Goal: Information Seeking & Learning: Learn about a topic

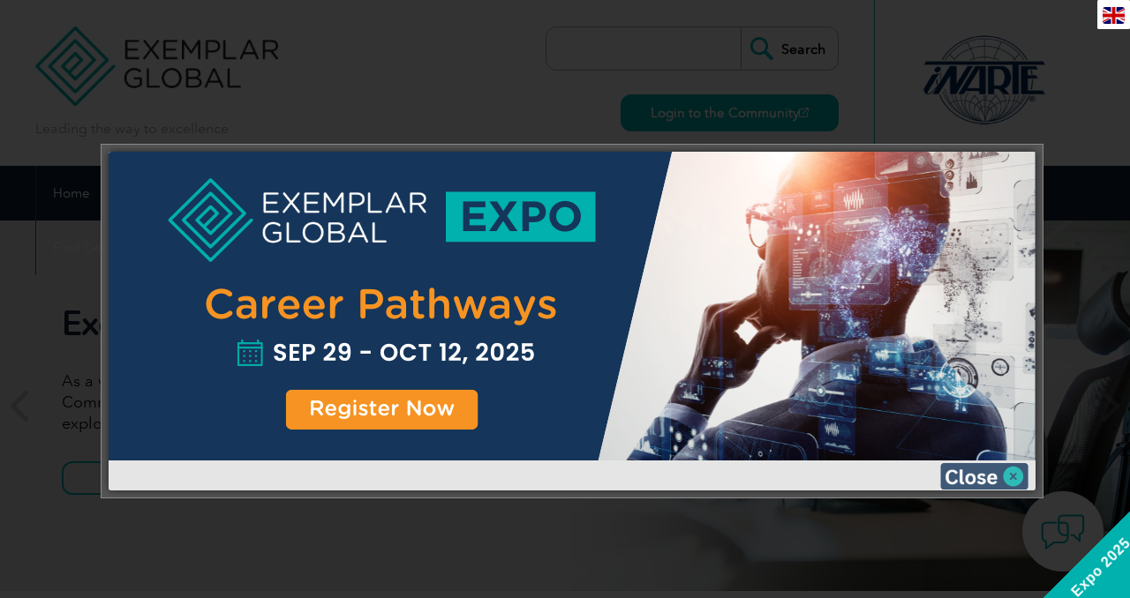
click at [981, 478] on img at bounding box center [984, 476] width 88 height 26
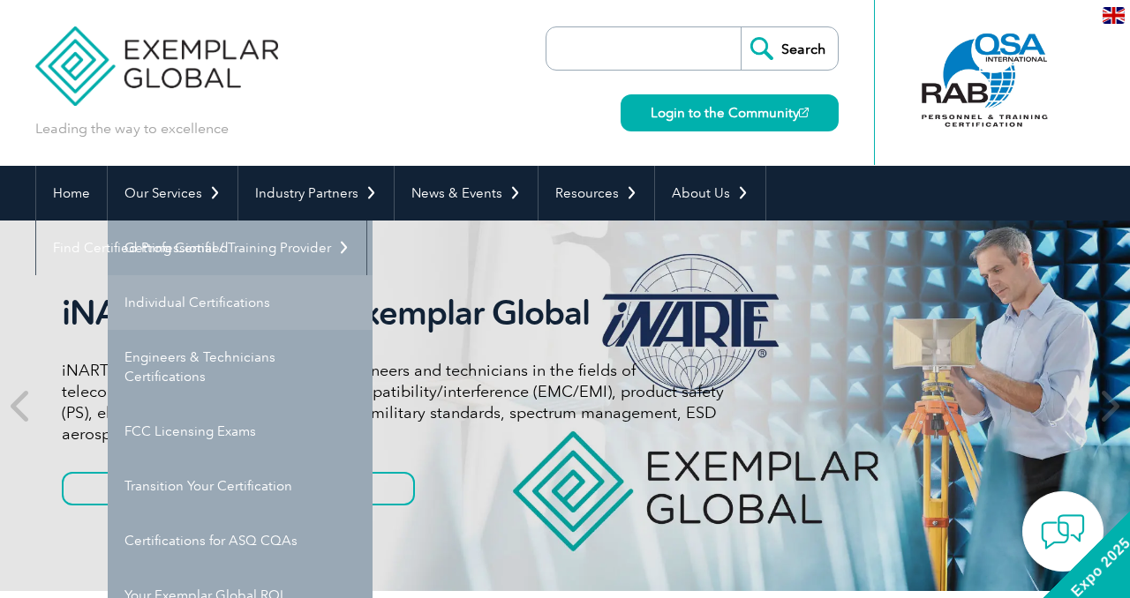
click at [192, 303] on link "Individual Certifications" at bounding box center [240, 302] width 265 height 55
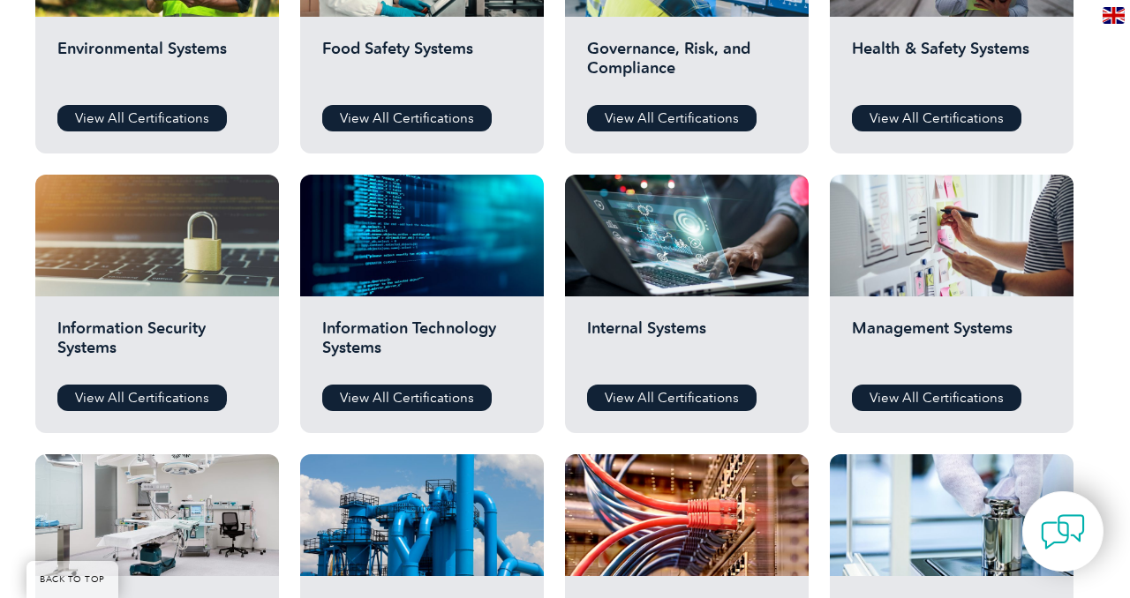
scroll to position [776, 0]
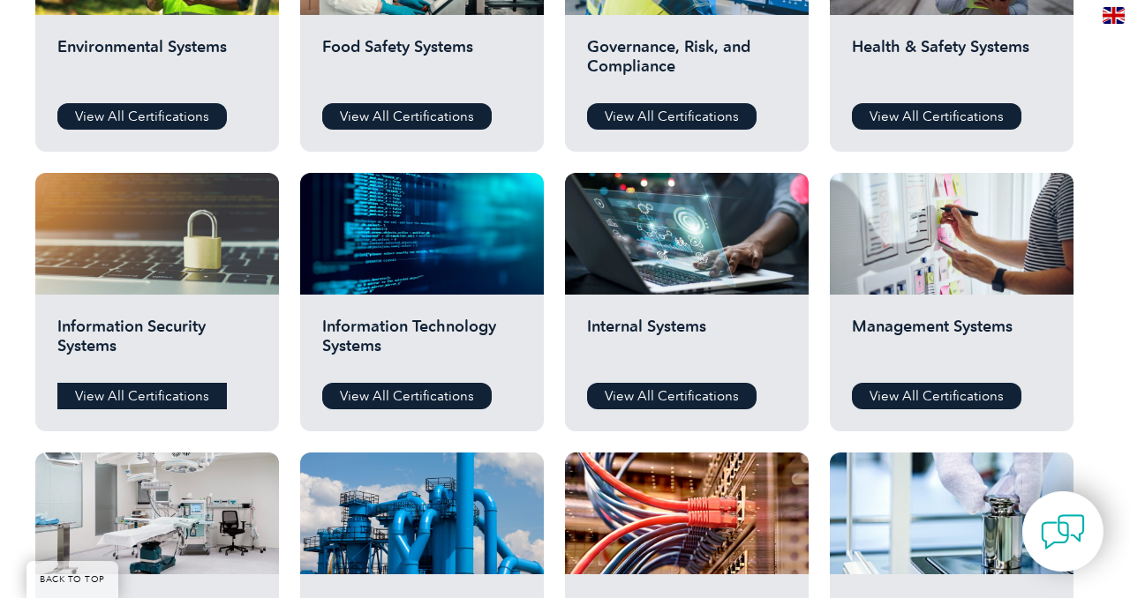
click at [177, 398] on link "View All Certifications" at bounding box center [141, 396] width 169 height 26
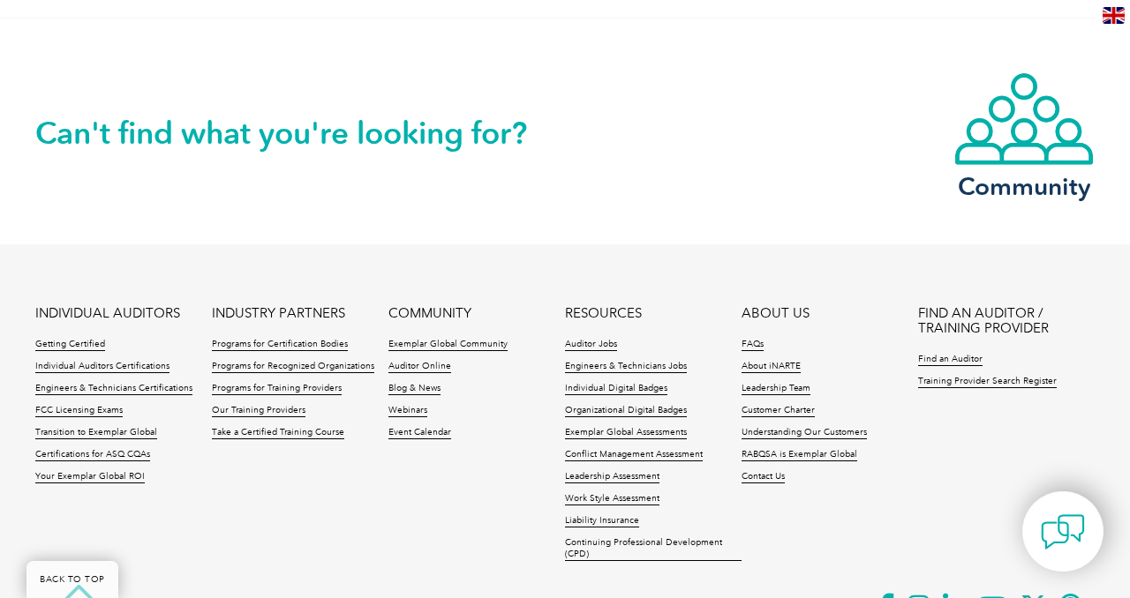
scroll to position [1525, 0]
